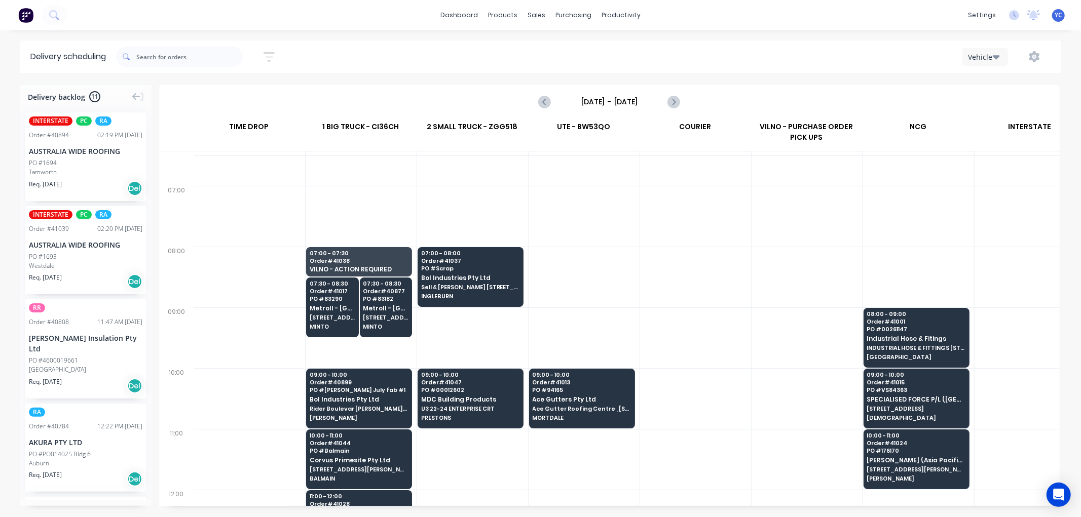
scroll to position [56, 1]
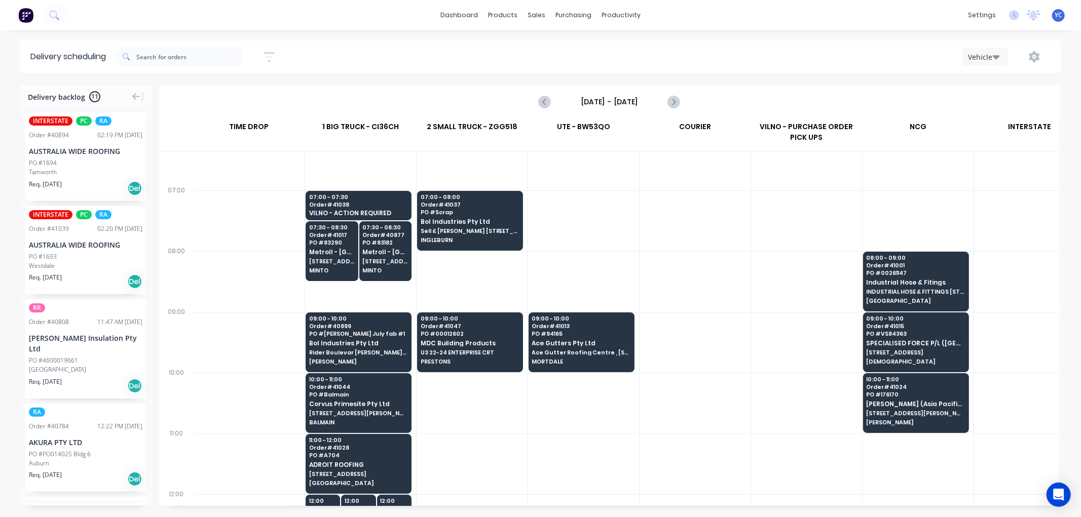
click at [514, 83] on div "Delivery scheduling Sort by Most recent Created date Required date Order number…" at bounding box center [540, 279] width 1081 height 477
click at [74, 154] on div "AUSTRALIA WIDE ROOFING" at bounding box center [86, 151] width 114 height 11
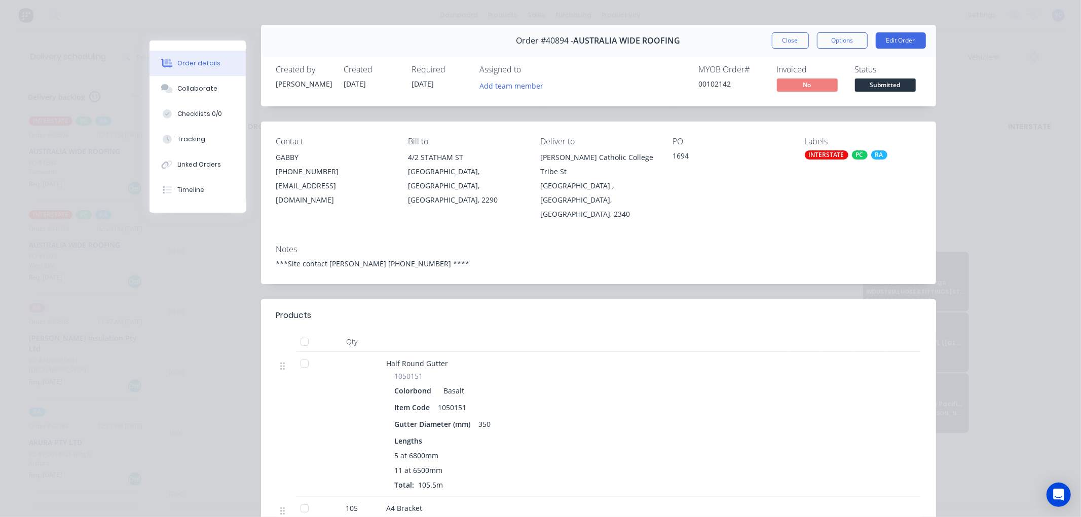
scroll to position [0, 0]
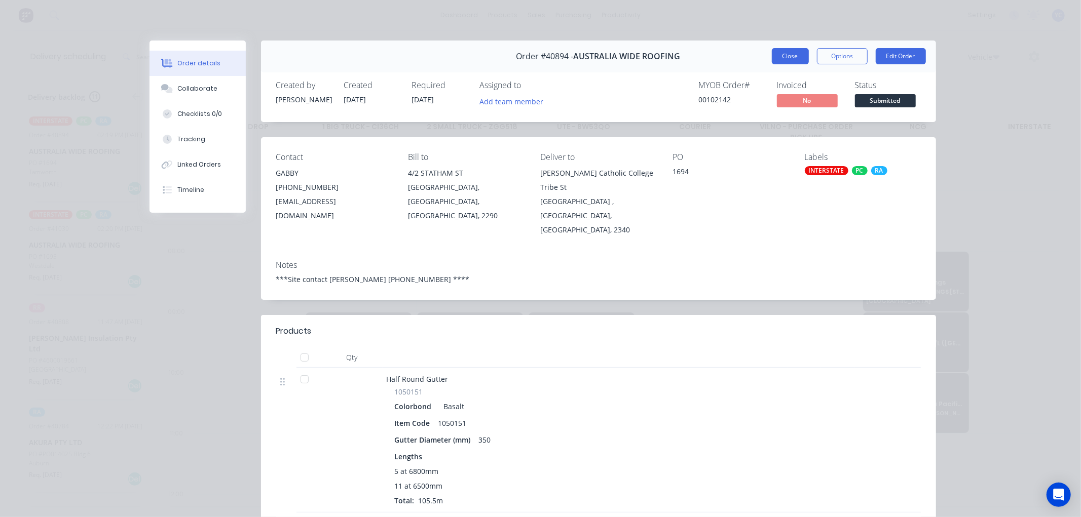
click at [781, 56] on button "Close" at bounding box center [790, 56] width 37 height 16
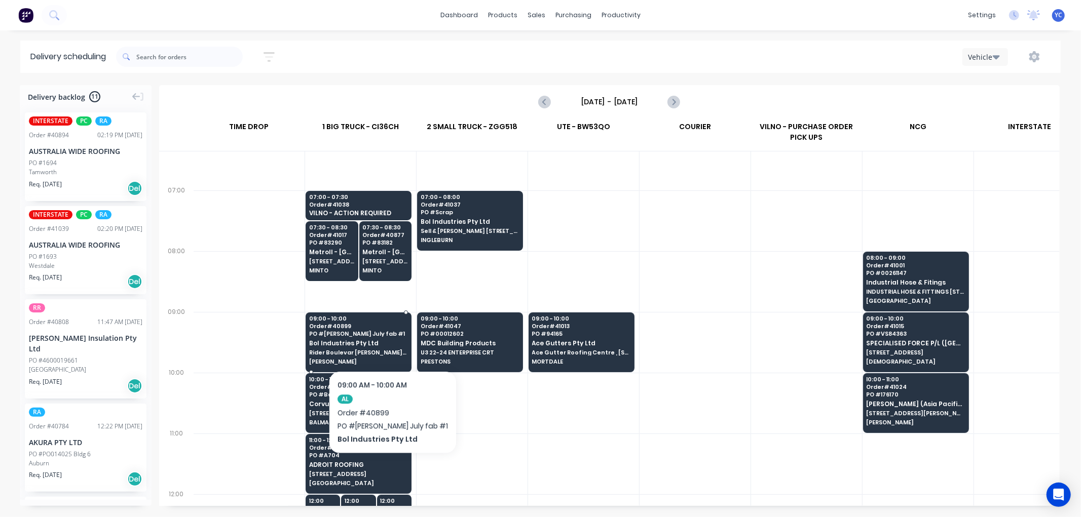
drag, startPoint x: 379, startPoint y: 340, endPoint x: 401, endPoint y: 351, distance: 25.4
click at [398, 350] on div "09:00 - 10:00 Order # 40899 PO # Rhodes July fab #1 Bol Industries Pty Ltd Ride…" at bounding box center [358, 341] width 105 height 57
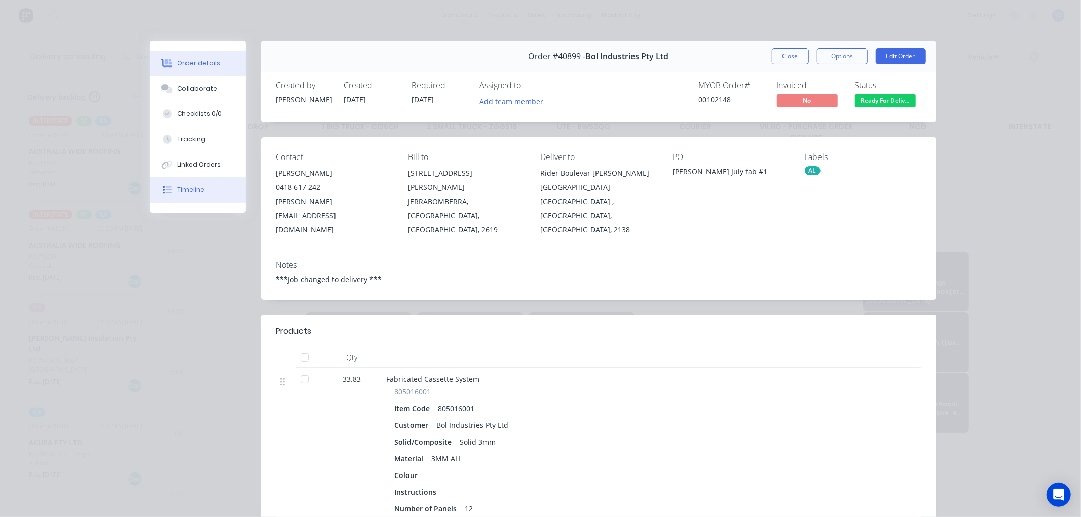
click at [201, 189] on button "Timeline" at bounding box center [198, 189] width 96 height 25
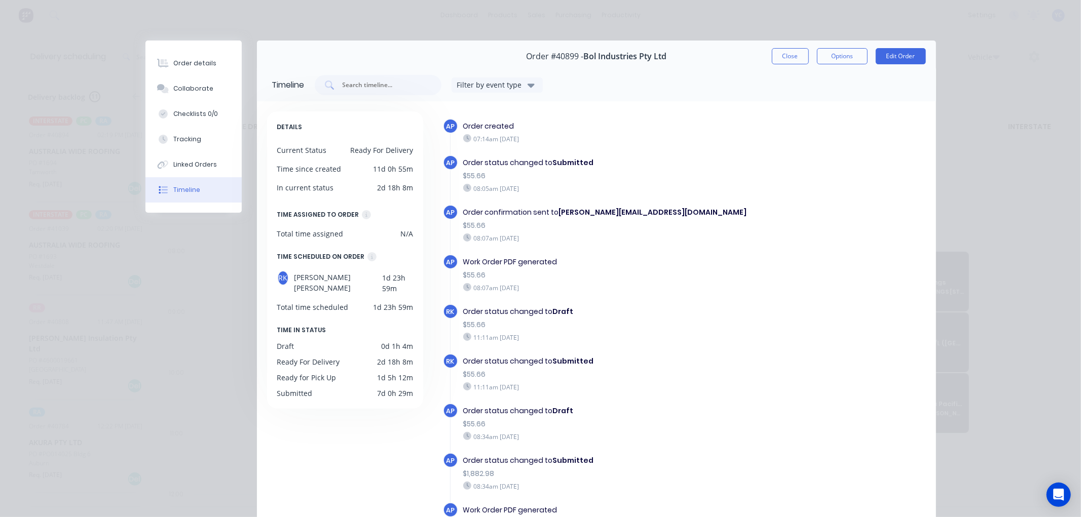
scroll to position [450, 0]
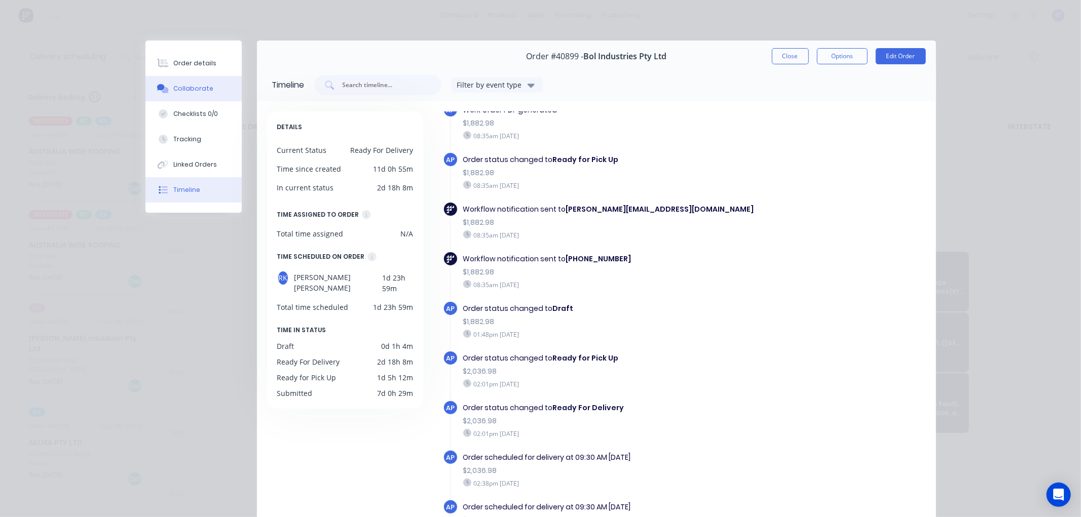
click at [172, 80] on button "Collaborate" at bounding box center [193, 88] width 96 height 25
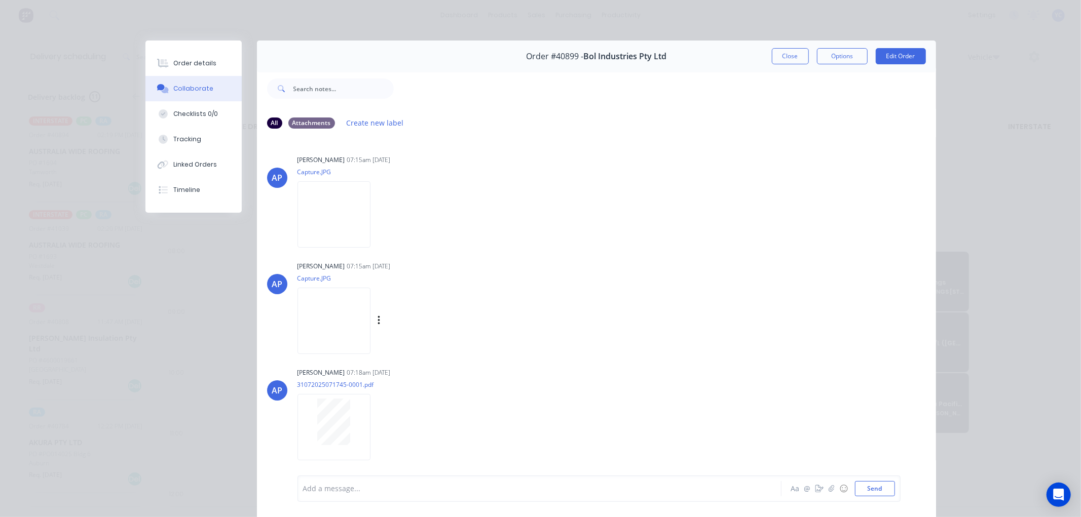
click at [370, 295] on img at bounding box center [334, 321] width 73 height 66
click at [327, 213] on img at bounding box center [334, 214] width 73 height 66
click at [173, 61] on div "Order details" at bounding box center [194, 63] width 43 height 9
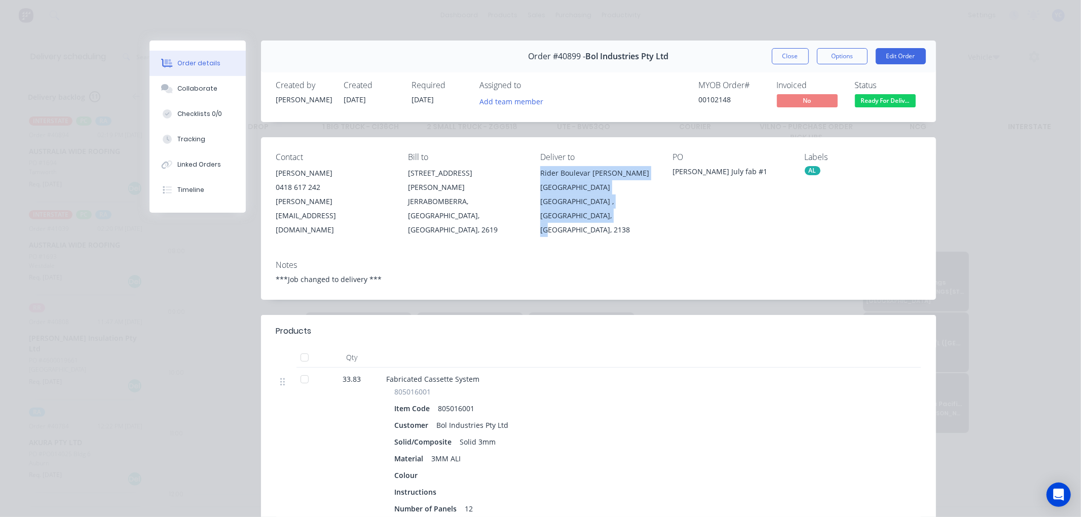
drag, startPoint x: 593, startPoint y: 213, endPoint x: 536, endPoint y: 175, distance: 68.5
click at [540, 175] on div "Rider Boulevar Rhodes Waterside Shopping Centre Rhodes , New South Wales, Austr…" at bounding box center [598, 201] width 116 height 71
copy div "Rider Boulevar Rhodes Waterside Shopping Centre Rhodes , New South Wales, Austr…"
click at [597, 113] on div "Created by Angela Created 31/07/25 Required 11/08/25 Assigned to Add team membe…" at bounding box center [598, 95] width 675 height 54
click at [798, 54] on button "Close" at bounding box center [790, 56] width 37 height 16
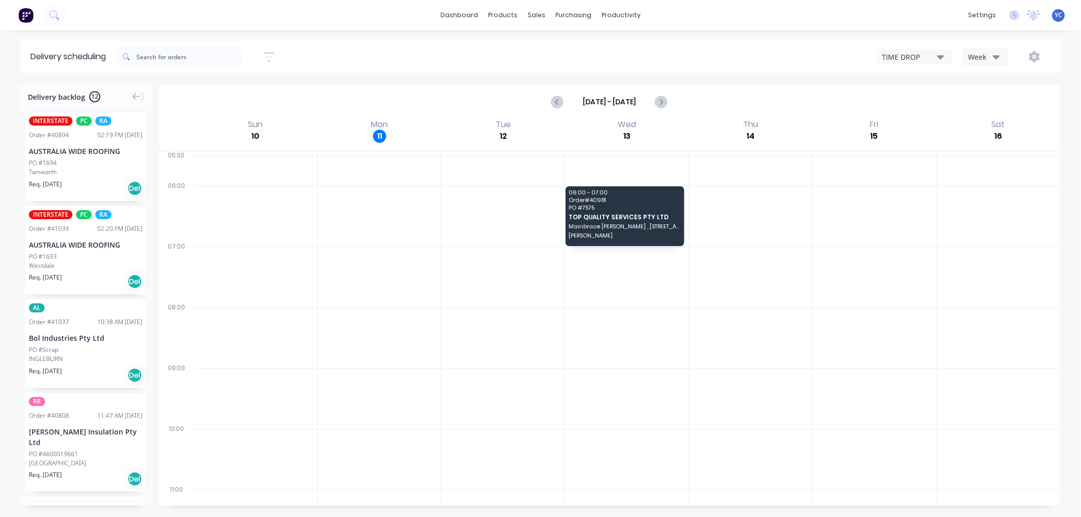
click at [971, 56] on div "Week" at bounding box center [982, 57] width 29 height 11
click at [979, 99] on div "Vehicle" at bounding box center [1013, 104] width 100 height 20
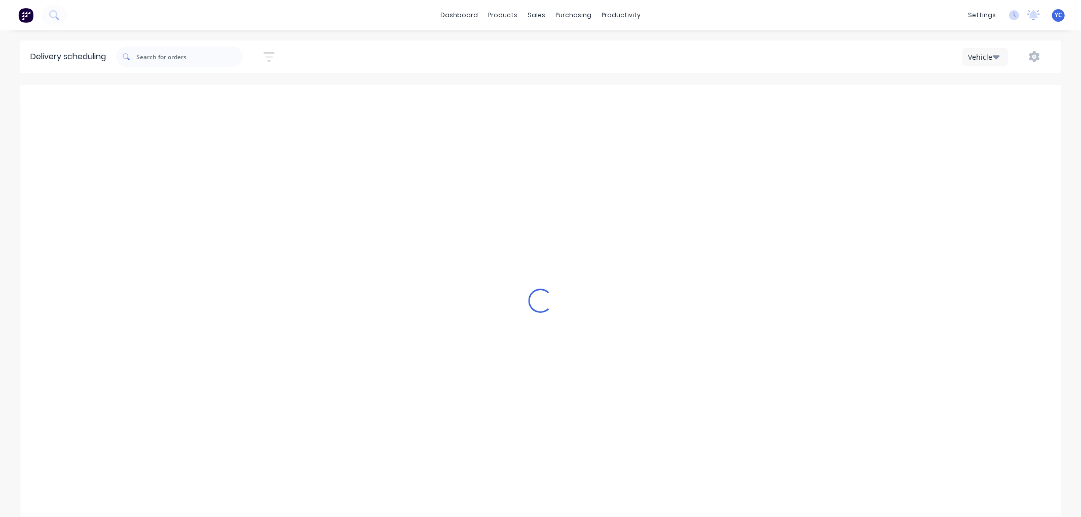
scroll to position [0, 1]
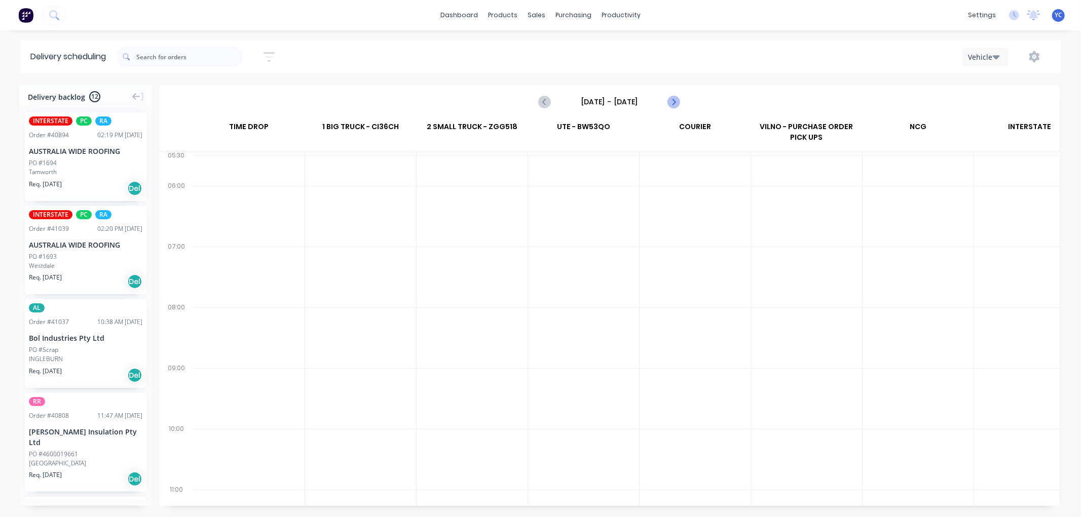
click at [672, 104] on icon "Next page" at bounding box center [673, 102] width 12 height 12
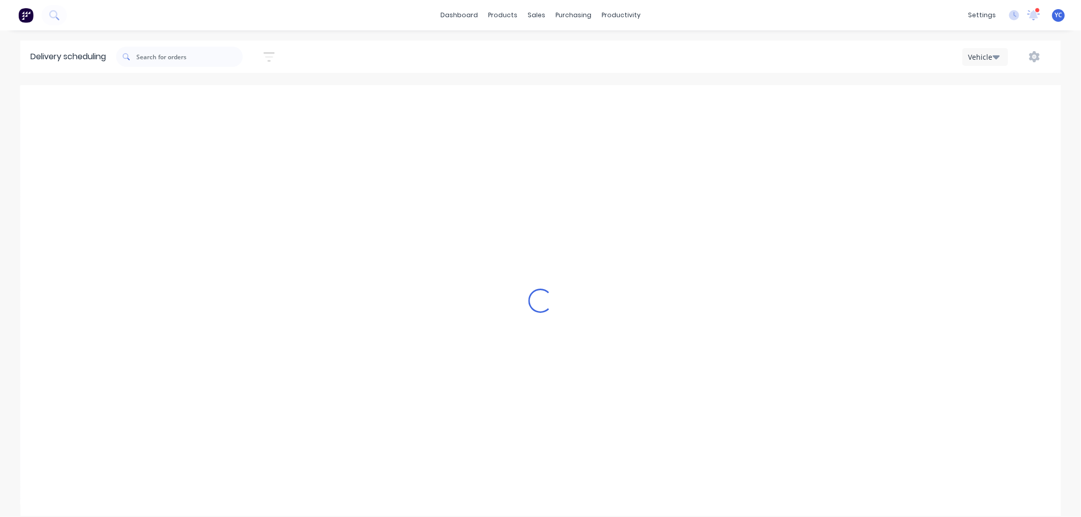
click at [676, 102] on div "Loading..." at bounding box center [540, 300] width 1041 height 431
type input "[DATE] - [DATE]"
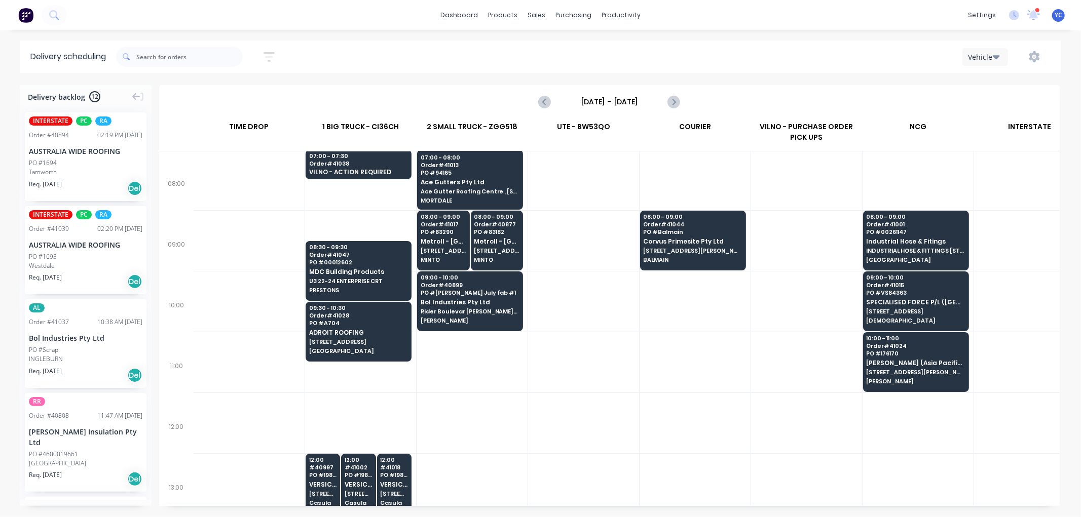
scroll to position [169, 1]
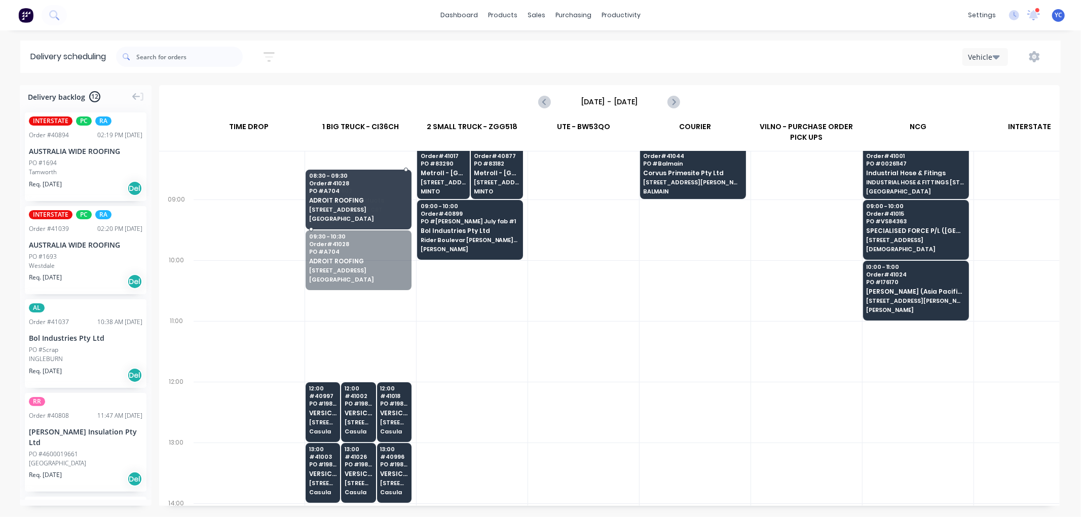
drag, startPoint x: 372, startPoint y: 260, endPoint x: 364, endPoint y: 211, distance: 49.7
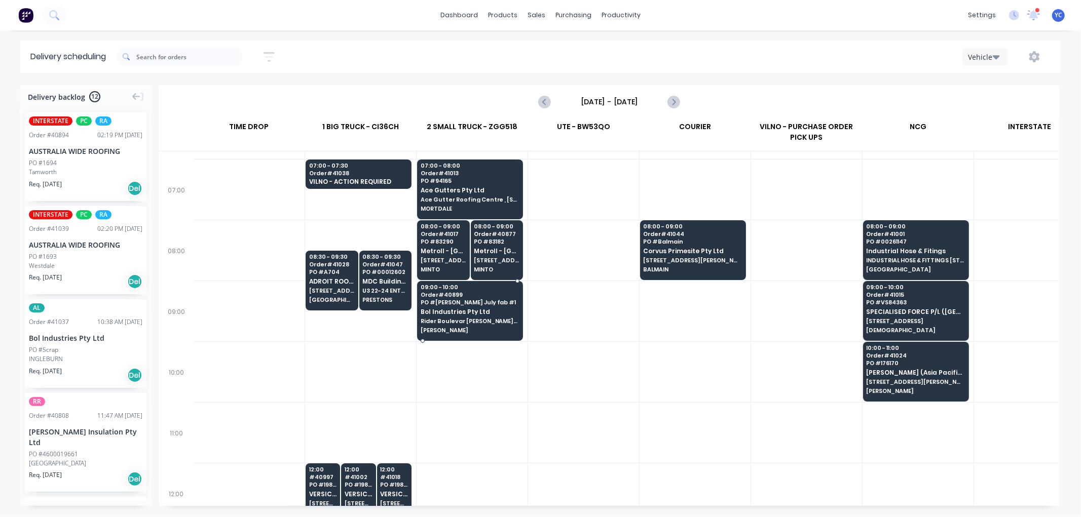
scroll to position [56, 1]
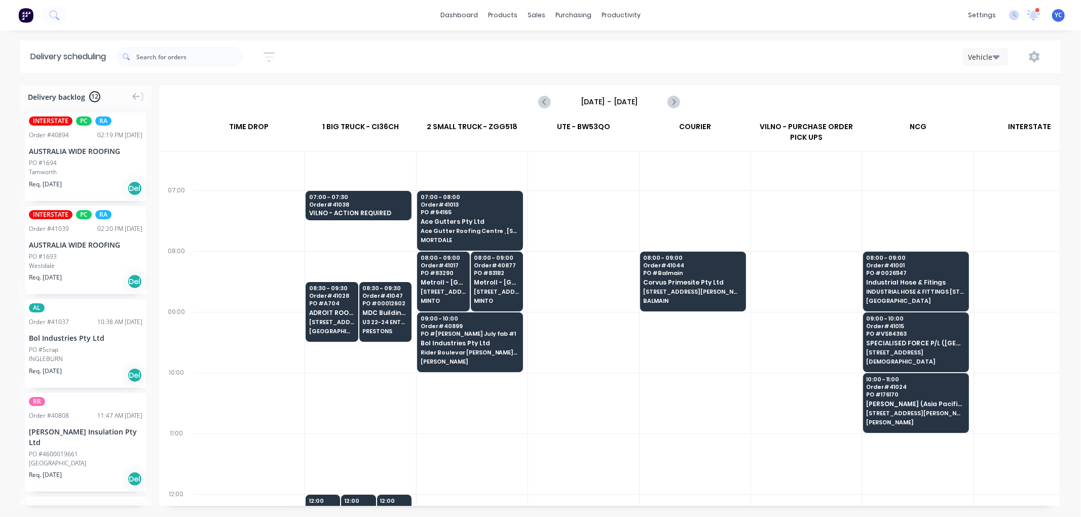
click at [90, 161] on div "PO #1694" at bounding box center [86, 163] width 114 height 9
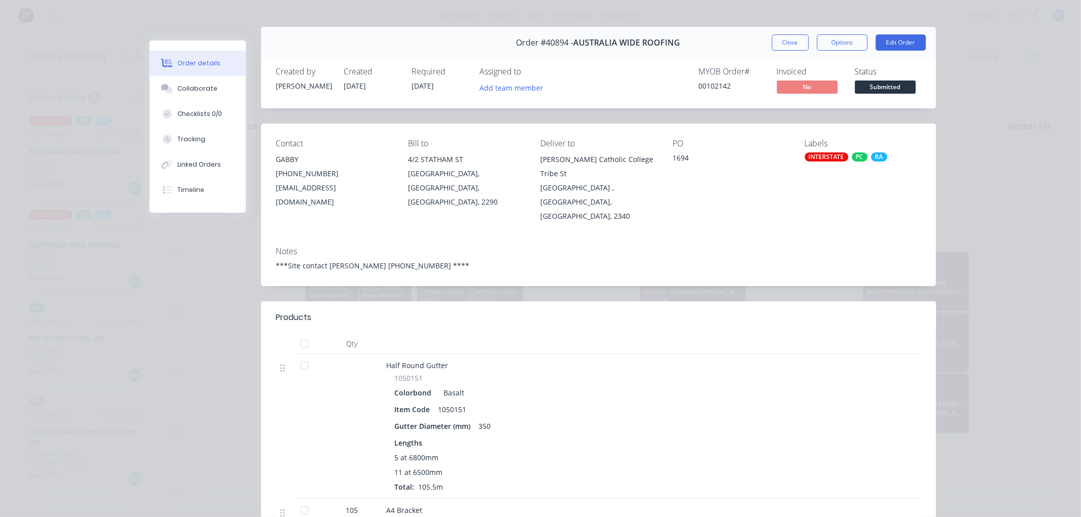
scroll to position [0, 0]
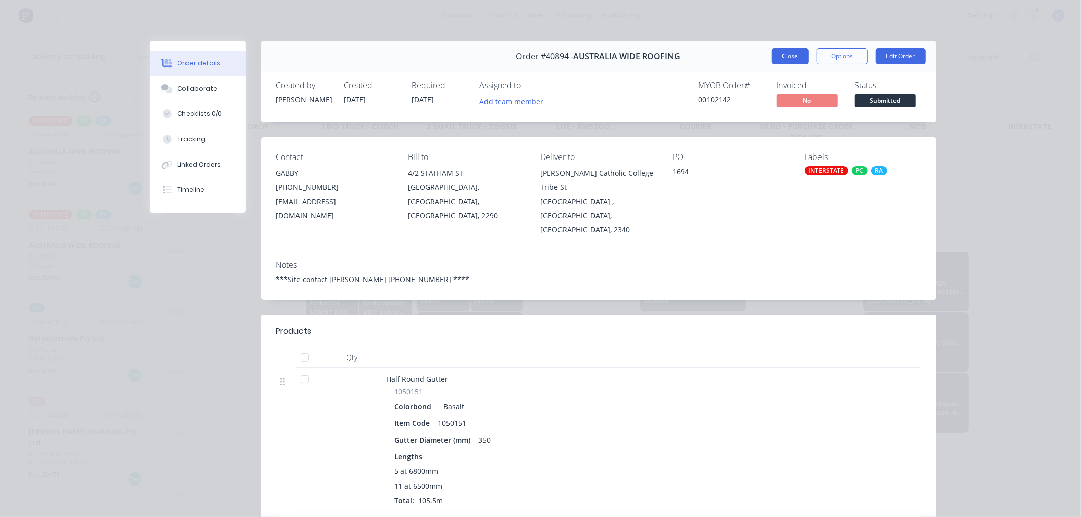
click at [787, 54] on button "Close" at bounding box center [790, 56] width 37 height 16
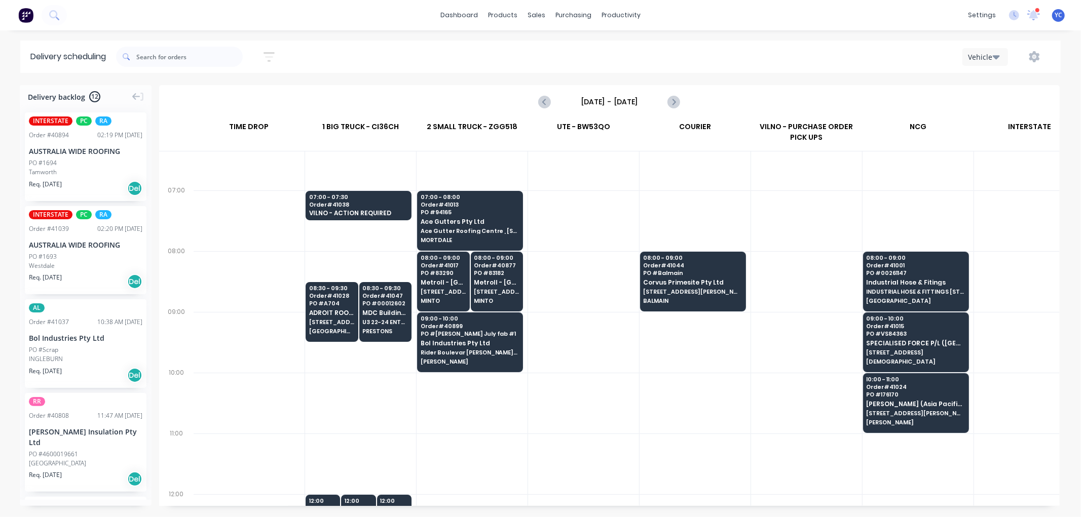
click at [65, 252] on div "PO #1693" at bounding box center [86, 256] width 114 height 9
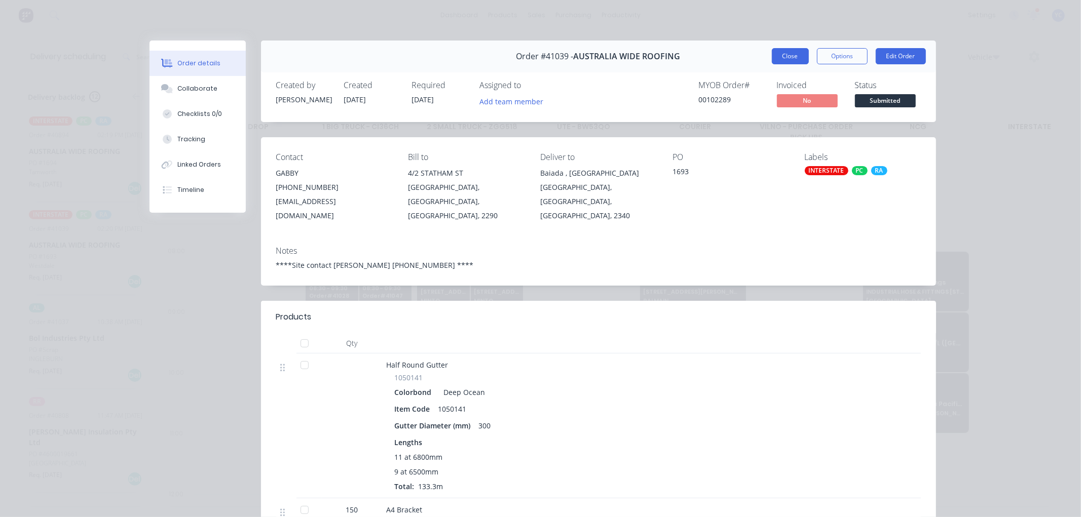
click at [797, 59] on button "Close" at bounding box center [790, 56] width 37 height 16
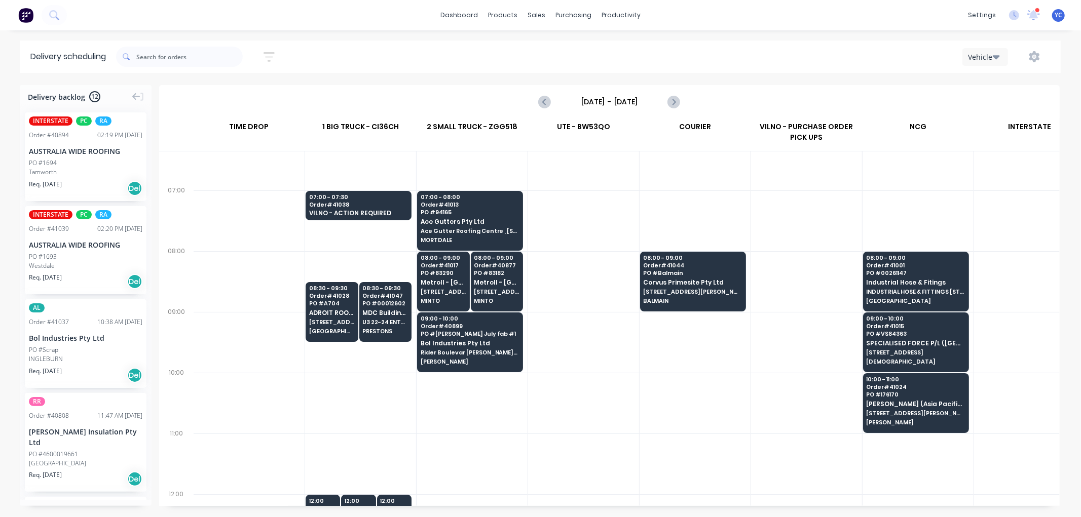
click at [55, 151] on div "AUSTRALIA WIDE ROOFING" at bounding box center [86, 151] width 114 height 11
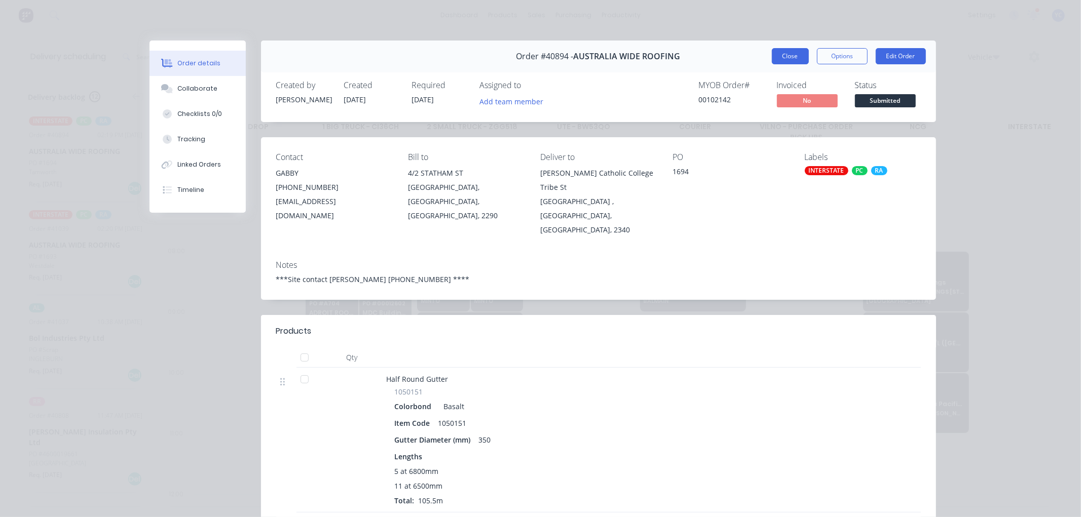
click at [775, 57] on button "Close" at bounding box center [790, 56] width 37 height 16
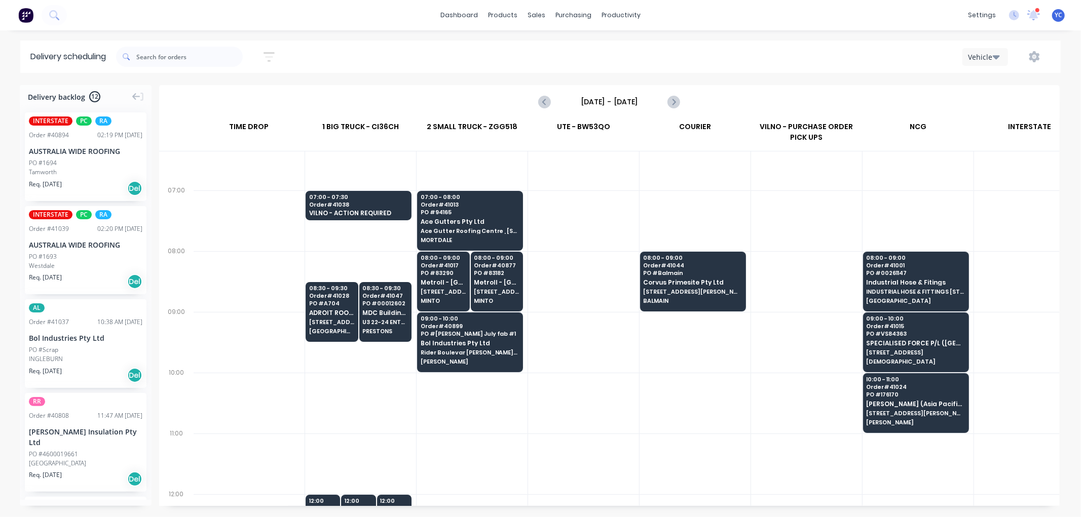
click at [84, 144] on div "INTERSTATE PC RA Order # 40894 02:19 PM [DATE] AUSTRALIA WIDE ROOFING PO #1694 …" at bounding box center [86, 157] width 122 height 89
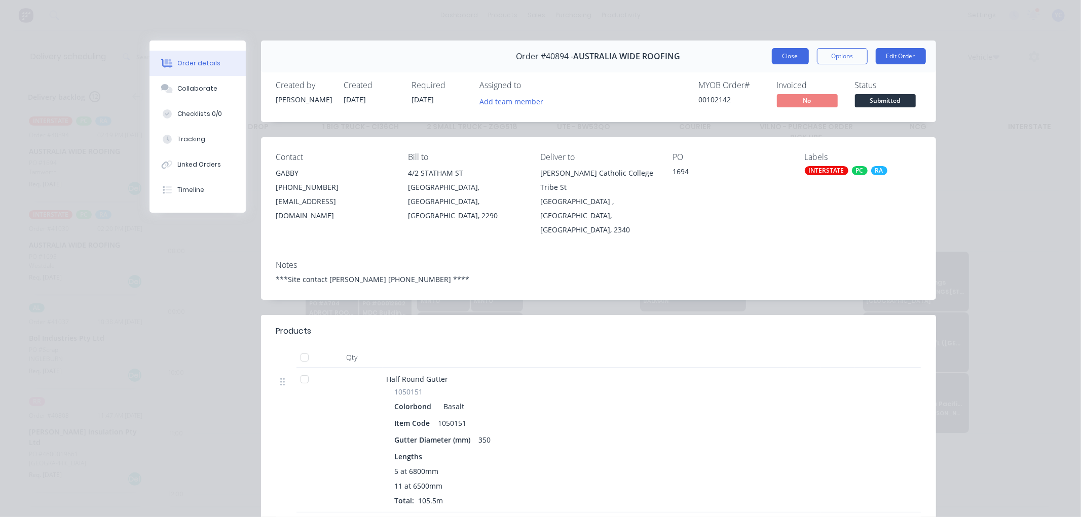
click at [777, 52] on button "Close" at bounding box center [790, 56] width 37 height 16
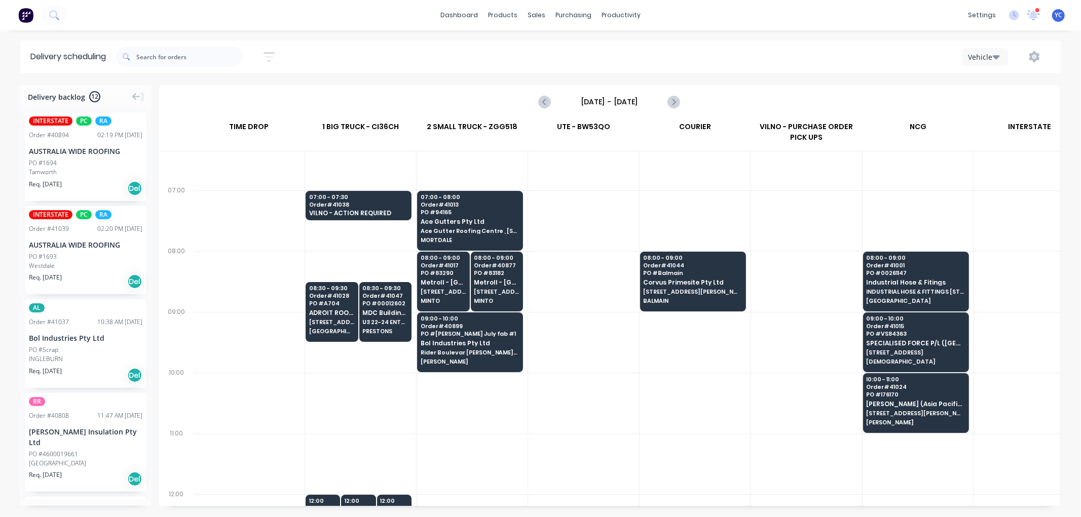
click at [82, 252] on div "PO #1693" at bounding box center [86, 256] width 114 height 9
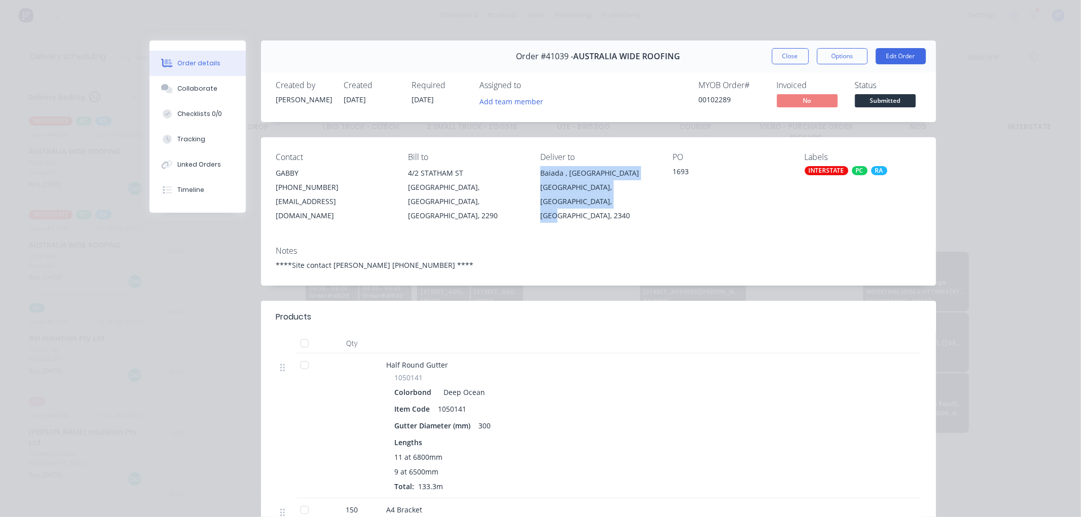
drag, startPoint x: 621, startPoint y: 203, endPoint x: 565, endPoint y: 173, distance: 63.0
click at [565, 173] on div "Baiada , [GEOGRAPHIC_DATA], [GEOGRAPHIC_DATA], [GEOGRAPHIC_DATA], 2340" at bounding box center [598, 194] width 116 height 57
copy div "Baiada , [GEOGRAPHIC_DATA], [GEOGRAPHIC_DATA], [GEOGRAPHIC_DATA], 2340"
click at [190, 87] on div "Collaborate" at bounding box center [197, 88] width 40 height 9
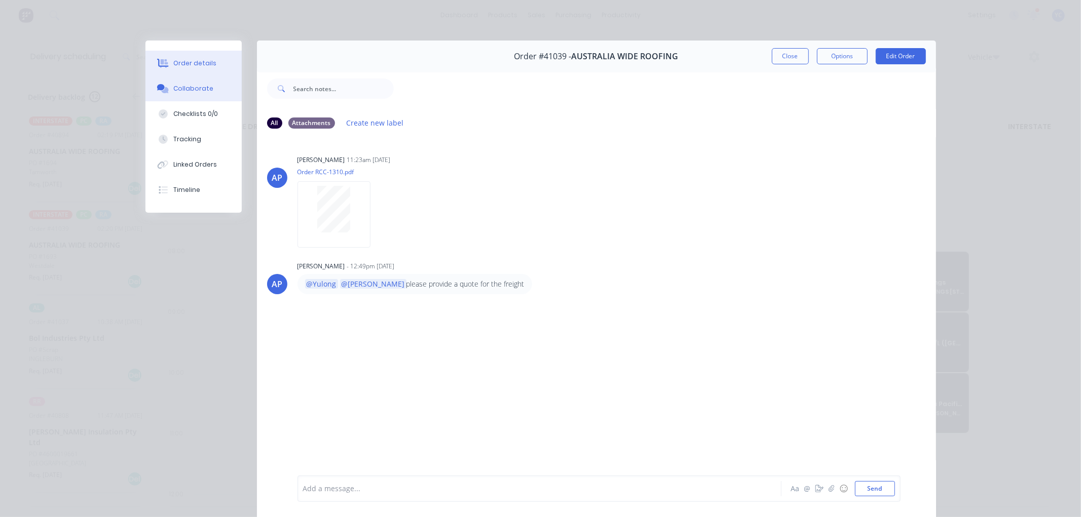
click at [191, 58] on button "Order details" at bounding box center [193, 63] width 96 height 25
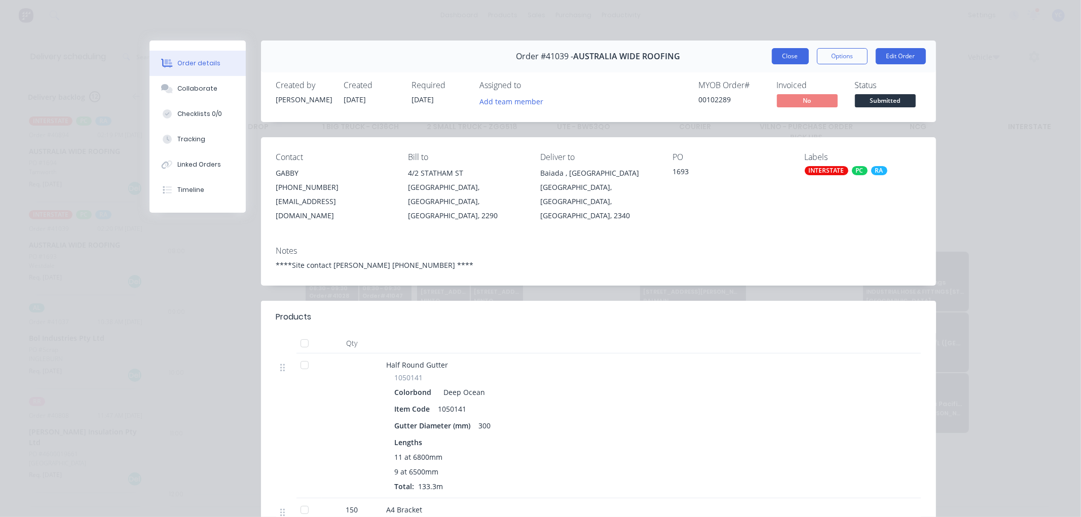
click at [773, 56] on button "Close" at bounding box center [790, 56] width 37 height 16
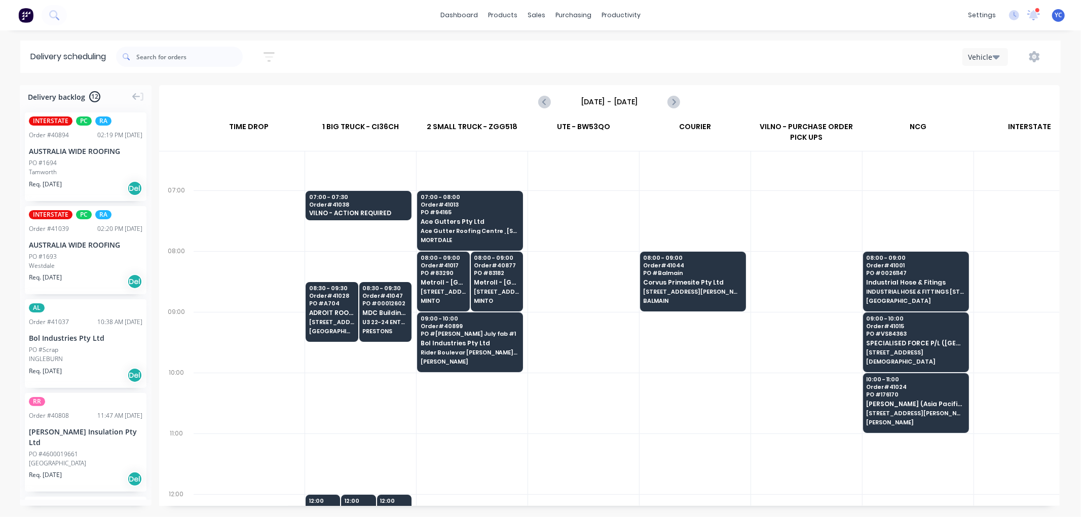
drag, startPoint x: 339, startPoint y: 224, endPoint x: 341, endPoint y: 219, distance: 5.2
click at [340, 222] on div at bounding box center [360, 221] width 111 height 61
drag, startPoint x: 342, startPoint y: 219, endPoint x: 342, endPoint y: 228, distance: 9.1
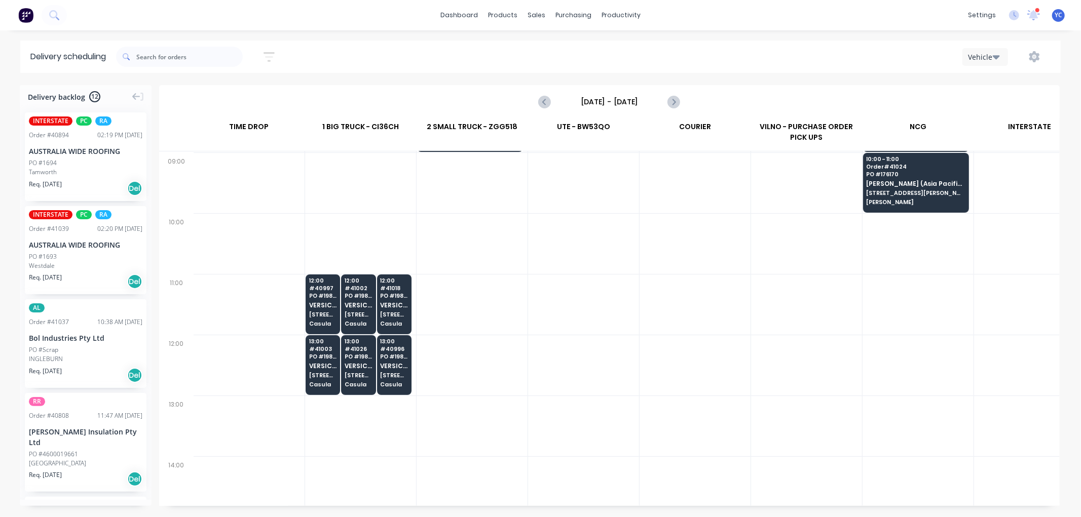
scroll to position [281, 1]
